Goal: Task Accomplishment & Management: Use online tool/utility

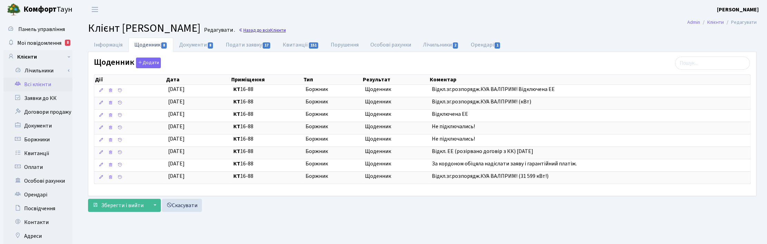
click at [286, 32] on link "Назад до всіх Клієнти" at bounding box center [261, 30] width 47 height 7
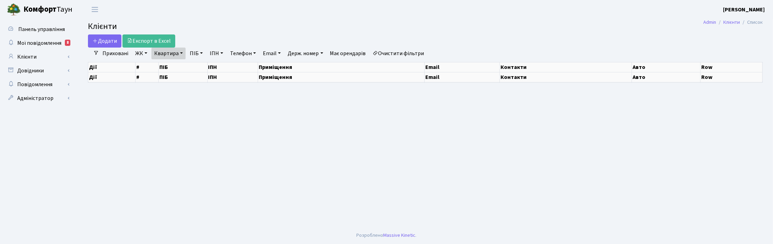
select select "25"
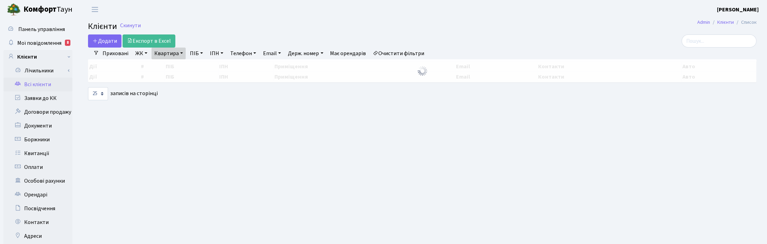
click at [180, 53] on link "Квартира" at bounding box center [168, 54] width 34 height 12
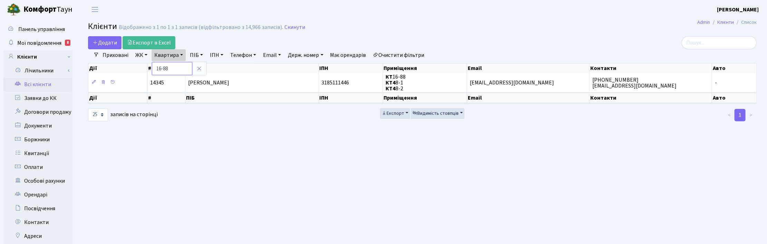
drag, startPoint x: 174, startPoint y: 67, endPoint x: 156, endPoint y: 67, distance: 17.9
click at [156, 67] on input "16-88" at bounding box center [172, 68] width 40 height 13
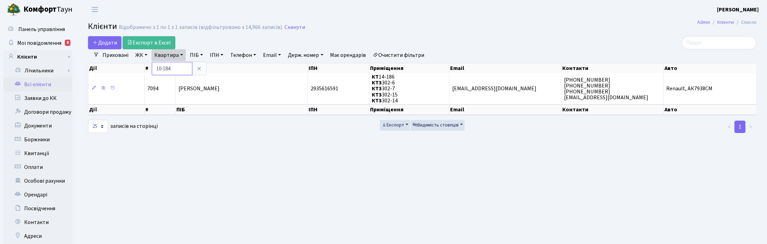
type input "10-184"
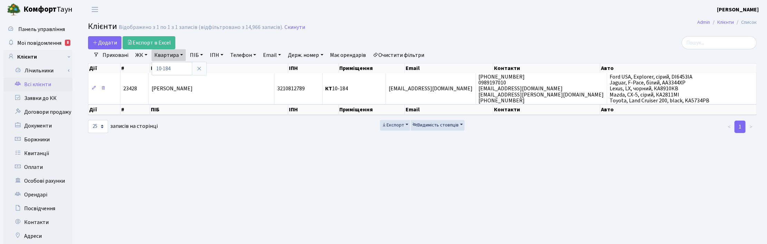
drag, startPoint x: 534, startPoint y: 174, endPoint x: 699, endPoint y: 16, distance: 228.4
click at [535, 174] on main "Admin Клієнти Список Клієнти Відображено з 1 по 1 з 1 записів (відфільтровано з…" at bounding box center [422, 174] width 689 height 311
click at [33, 47] on link "Мої повідомлення 8" at bounding box center [37, 43] width 69 height 14
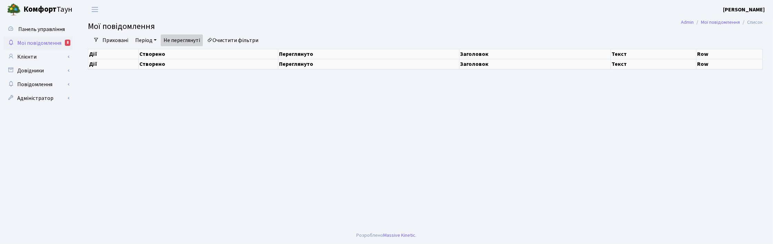
select select "25"
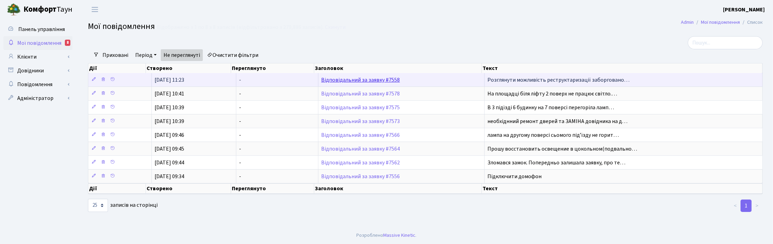
click at [368, 80] on link "Відповідальний за заявку #7558" at bounding box center [360, 80] width 79 height 8
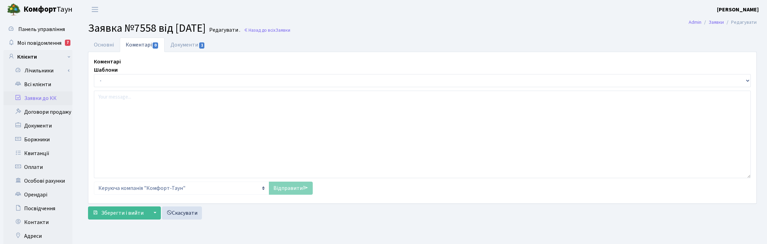
select select "1500"
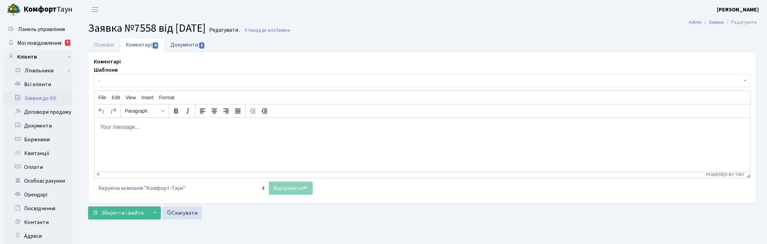
drag, startPoint x: 98, startPoint y: 40, endPoint x: 198, endPoint y: 52, distance: 100.7
click at [98, 41] on link "Основні" at bounding box center [104, 45] width 32 height 14
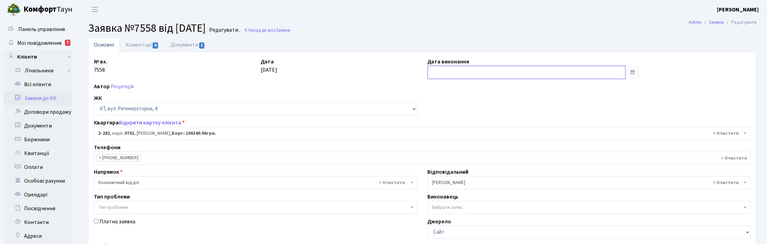
click at [453, 74] on input "text" at bounding box center [527, 72] width 198 height 13
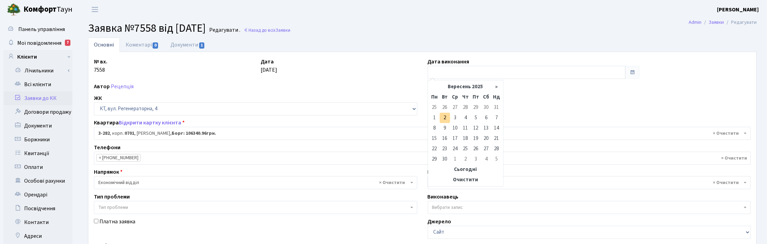
click at [443, 115] on td "2" at bounding box center [445, 118] width 10 height 10
type input "[DATE]"
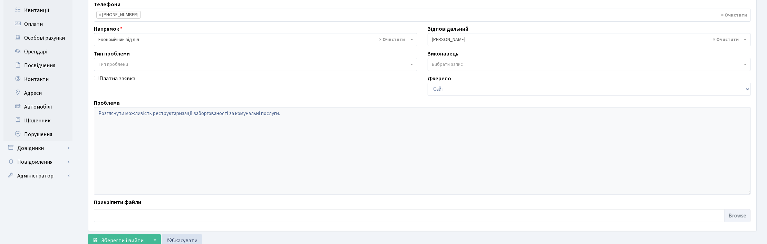
scroll to position [167, 0]
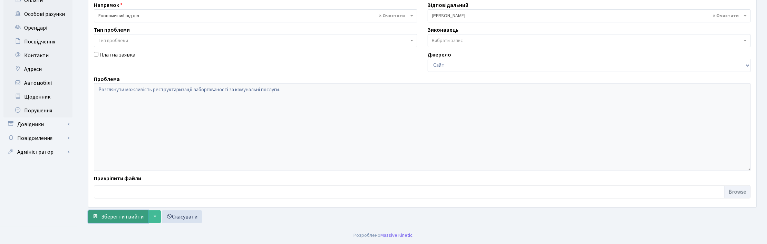
click at [105, 219] on span "Зберегти і вийти" at bounding box center [122, 217] width 42 height 8
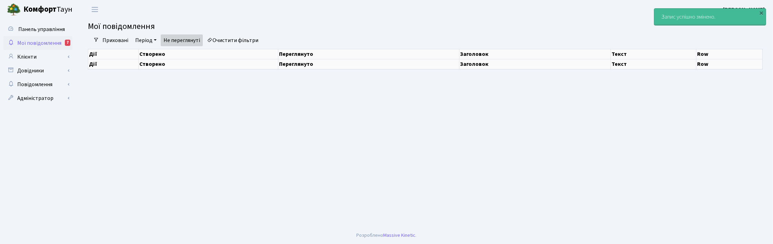
select select "25"
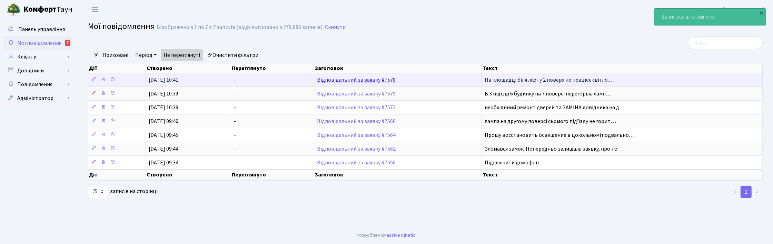
click at [344, 79] on link "Відповідальний за заявку #7578" at bounding box center [356, 80] width 79 height 8
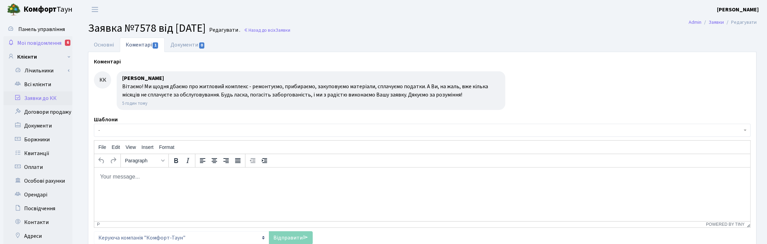
click at [48, 42] on span "Мої повідомлення" at bounding box center [39, 43] width 44 height 8
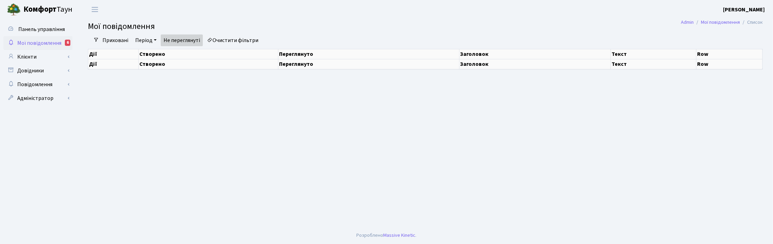
select select "25"
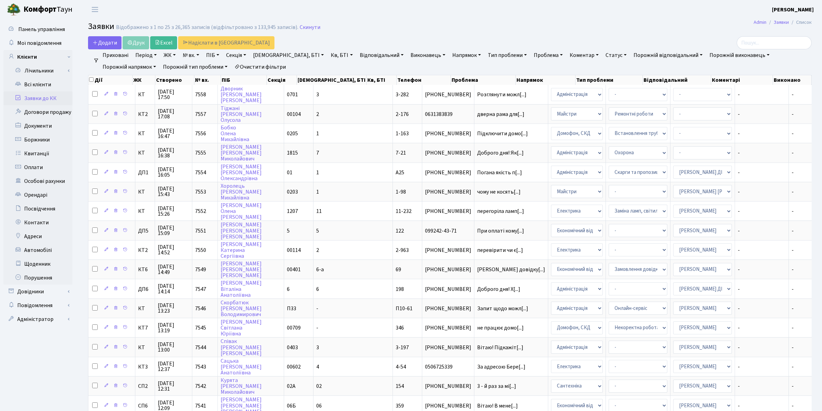
select select "25"
click at [306, 30] on link "Скинути" at bounding box center [310, 27] width 21 height 7
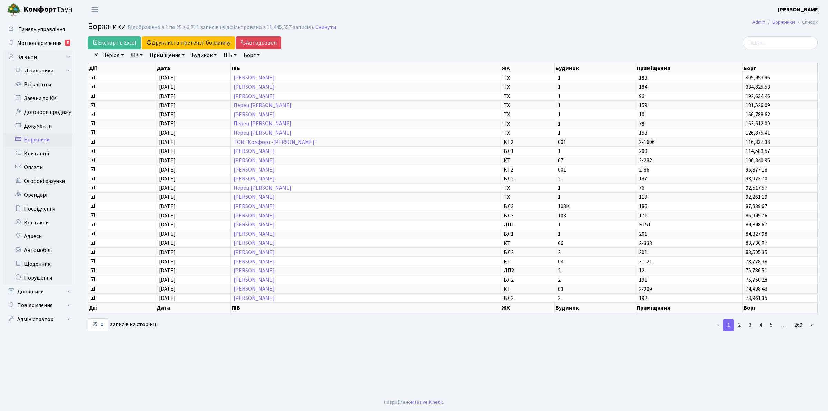
select select "25"
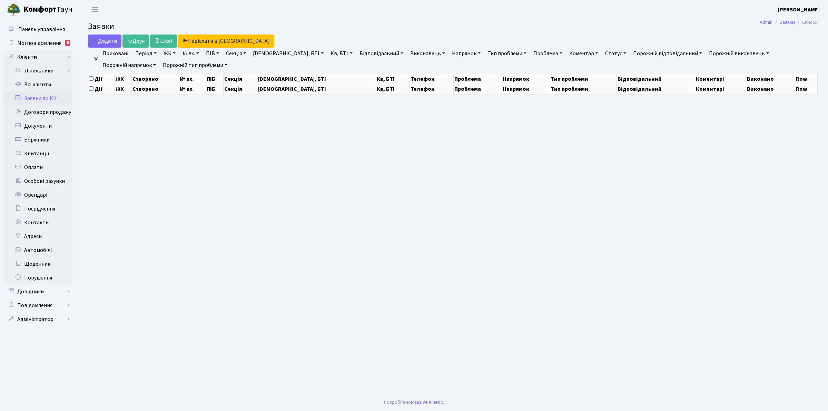
select select "25"
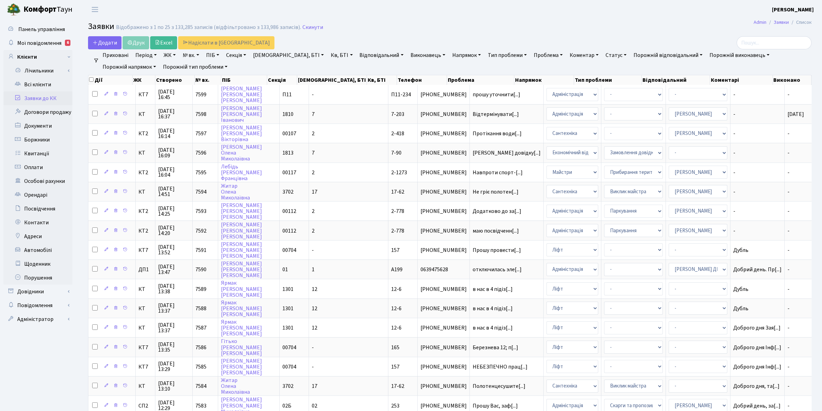
click at [404, 30] on h2 "Заявки Відображено з 1 по 25 з 133,285 записів (відфільтровано з 133,986 записі…" at bounding box center [449, 28] width 723 height 12
click at [602, 55] on link "Статус" at bounding box center [615, 55] width 27 height 12
click at [603, 96] on link "Не виконано" at bounding box center [630, 97] width 55 height 11
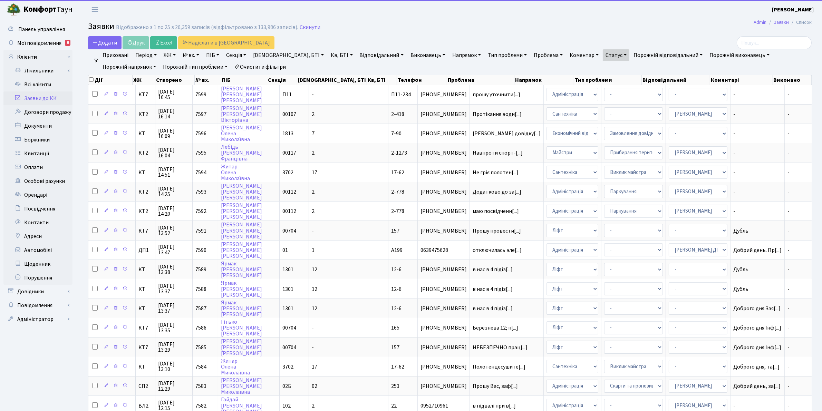
click at [449, 55] on link "Напрямок" at bounding box center [466, 55] width 34 height 12
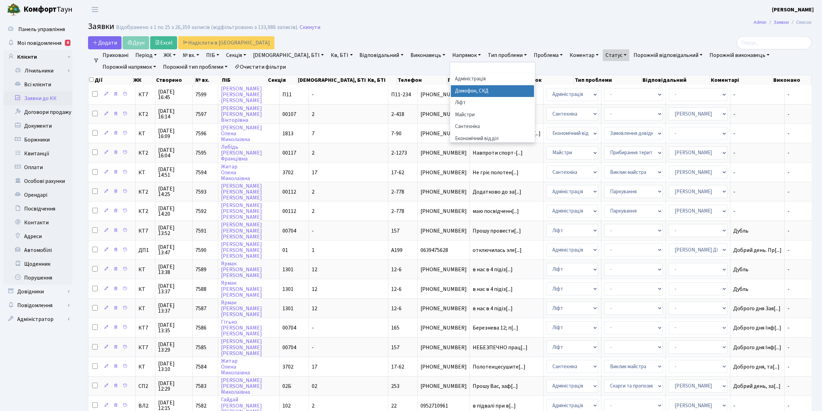
click at [451, 92] on li "Домофон, СКД" at bounding box center [493, 91] width 84 height 12
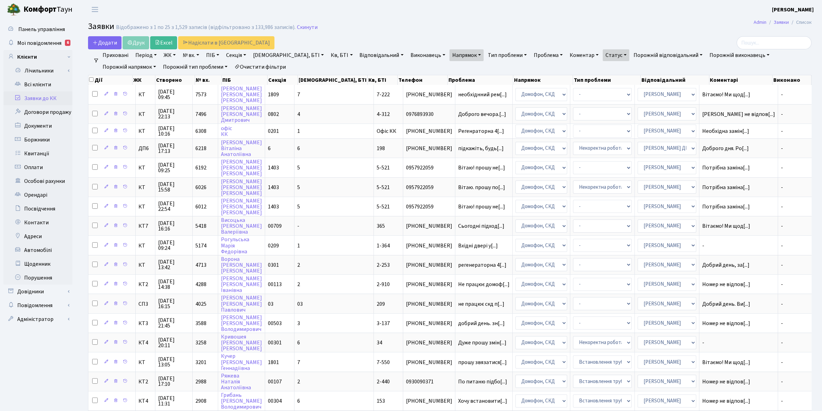
click at [449, 55] on link "Напрямок" at bounding box center [466, 55] width 34 height 12
click at [454, 69] on span "×" at bounding box center [455, 68] width 2 height 7
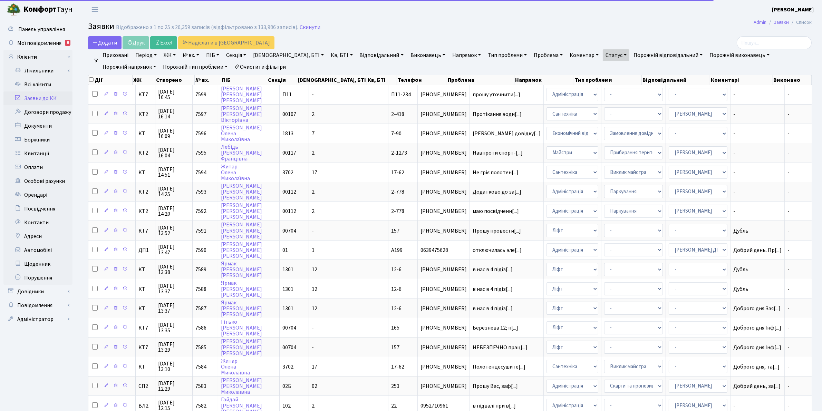
click at [449, 55] on link "Напрямок" at bounding box center [466, 55] width 34 height 12
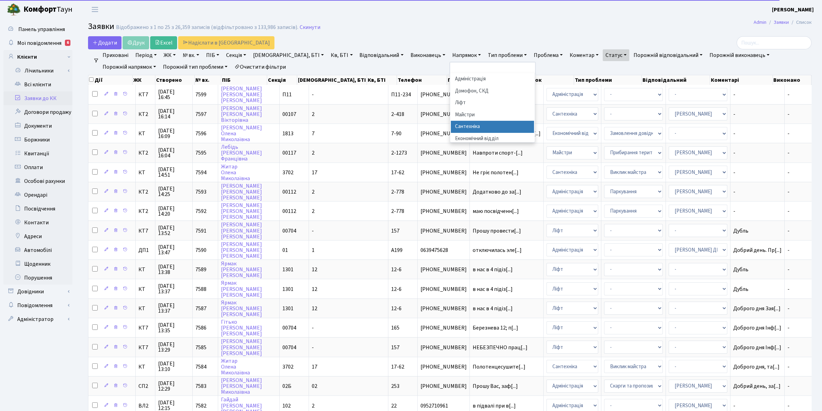
scroll to position [43, 0]
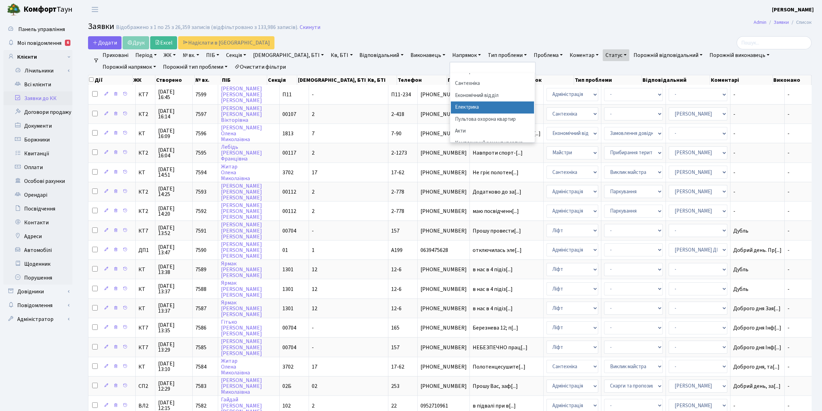
click at [451, 109] on li "Електрика" at bounding box center [493, 107] width 84 height 12
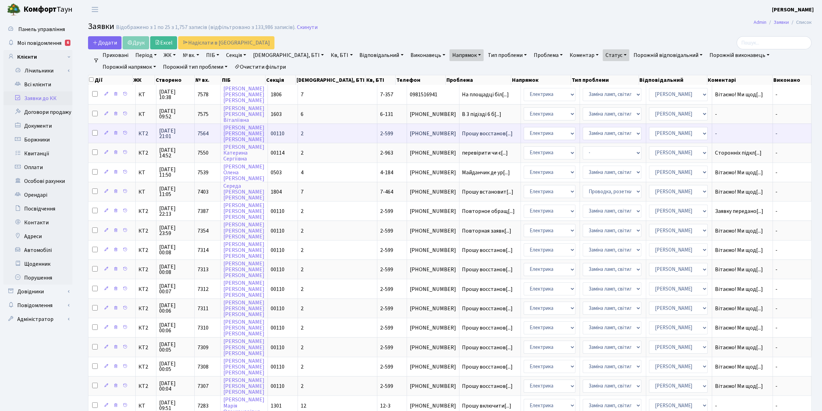
click at [95, 134] on input "checkbox" at bounding box center [95, 133] width 6 height 6
checkbox input "true"
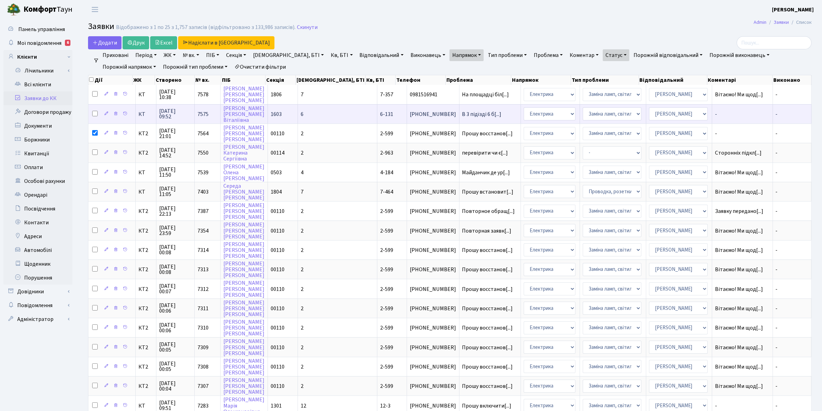
click at [94, 114] on input "checkbox" at bounding box center [95, 114] width 6 height 6
checkbox input "true"
click at [139, 40] on link "Друк" at bounding box center [135, 42] width 27 height 13
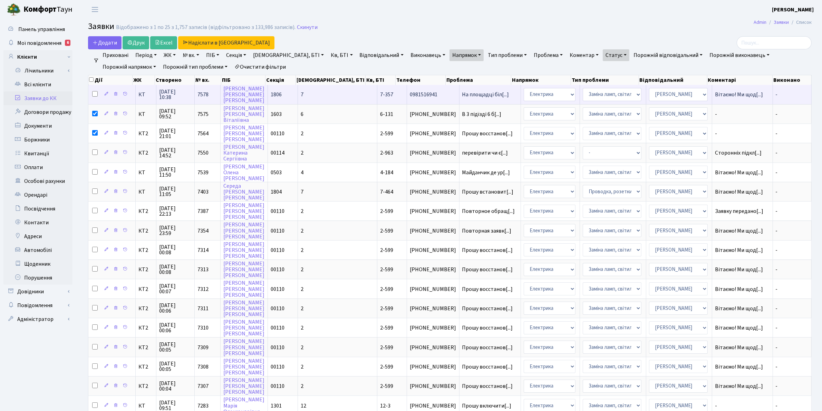
click at [96, 92] on input "checkbox" at bounding box center [95, 94] width 6 height 6
checkbox input "false"
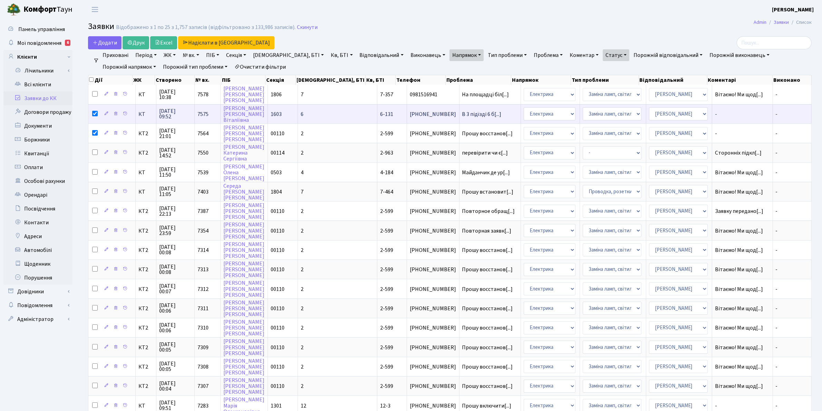
click at [94, 112] on input "checkbox" at bounding box center [95, 114] width 6 height 6
checkbox input "false"
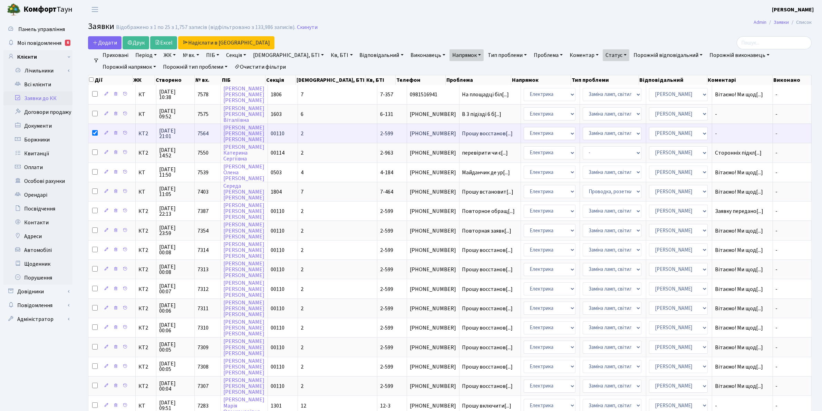
click at [95, 133] on input "checkbox" at bounding box center [95, 133] width 6 height 6
checkbox input "false"
